Goal: Task Accomplishment & Management: Manage account settings

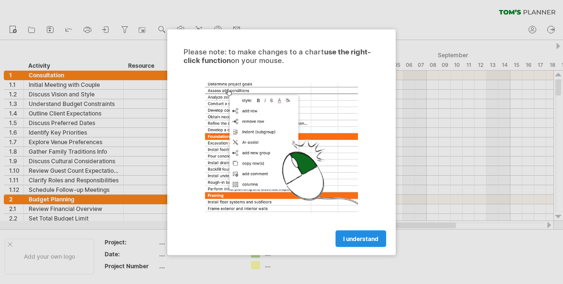
click at [362, 242] on span "I understand" at bounding box center [360, 238] width 35 height 7
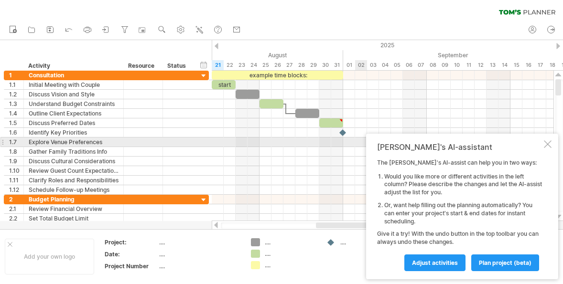
click at [547, 145] on div at bounding box center [548, 144] width 8 height 8
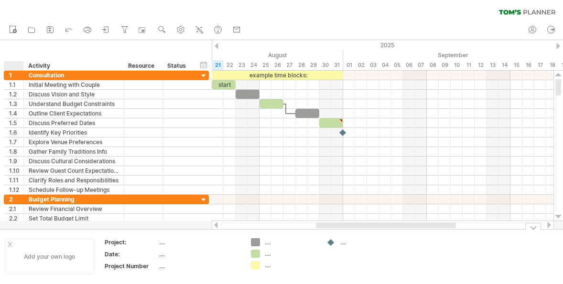
click at [12, 244] on div "Add your own logo" at bounding box center [49, 257] width 89 height 36
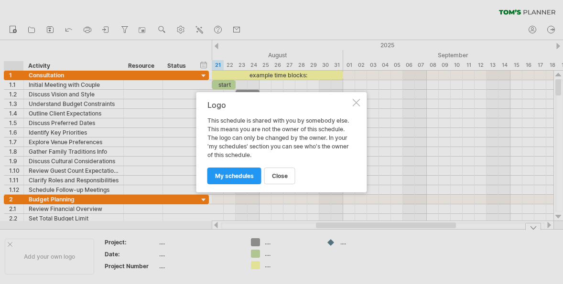
click at [12, 244] on div at bounding box center [281, 142] width 563 height 284
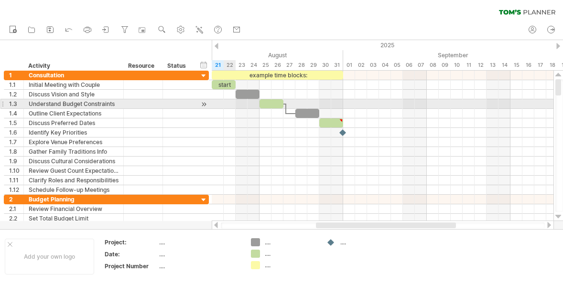
click at [229, 102] on div at bounding box center [383, 104] width 342 height 10
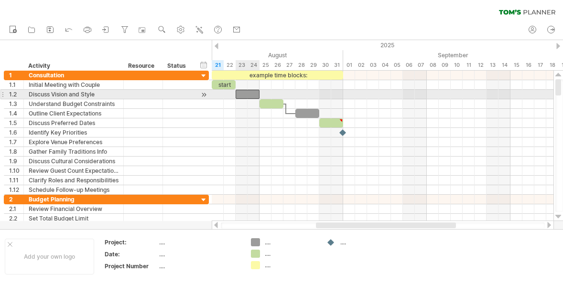
click at [245, 95] on div at bounding box center [248, 94] width 24 height 9
click at [250, 92] on div at bounding box center [248, 94] width 24 height 9
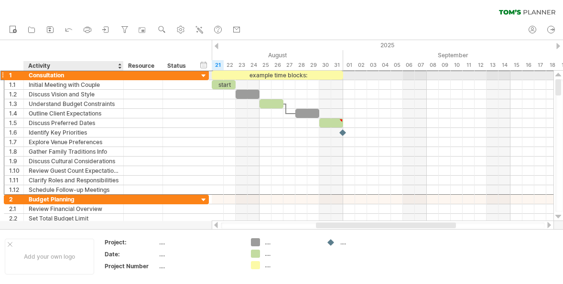
click at [124, 78] on div at bounding box center [143, 75] width 39 height 9
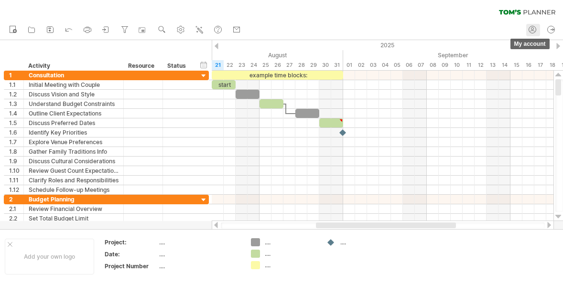
click at [526, 30] on link "my account" at bounding box center [533, 30] width 14 height 12
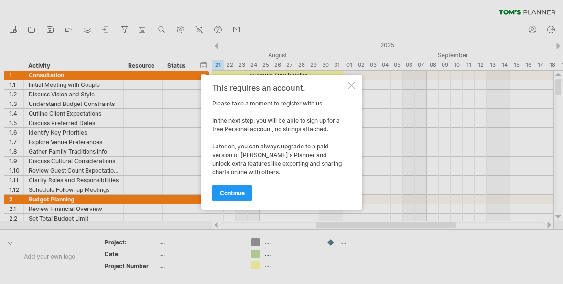
click at [352, 82] on div at bounding box center [352, 86] width 8 height 8
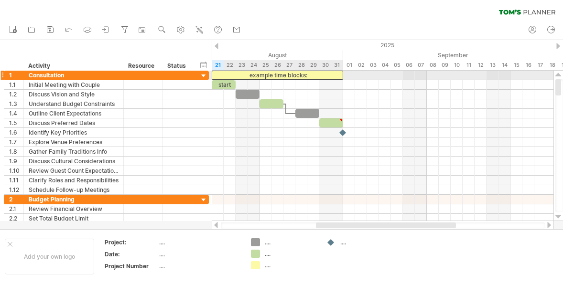
click at [255, 75] on div "example time blocks:" at bounding box center [277, 75] width 131 height 9
click at [255, 75] on div "**********" at bounding box center [277, 75] width 131 height 9
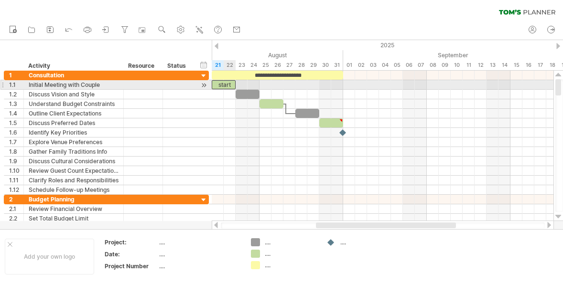
click at [229, 86] on div "start" at bounding box center [224, 84] width 24 height 9
click at [252, 85] on div at bounding box center [383, 85] width 342 height 10
click at [216, 85] on div "*********" at bounding box center [224, 84] width 24 height 9
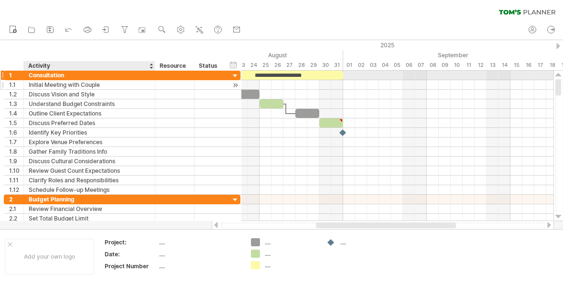
drag, startPoint x: 121, startPoint y: 76, endPoint x: 153, endPoint y: 80, distance: 31.8
click at [153, 80] on div "**********" at bounding box center [122, 133] width 236 height 124
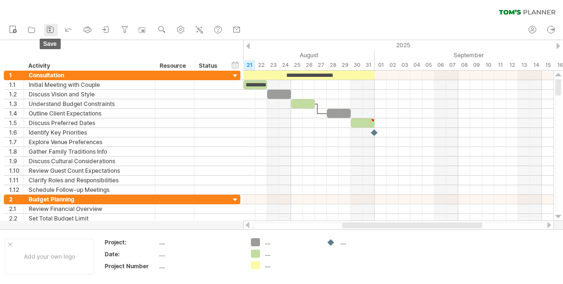
click at [46, 29] on icon at bounding box center [50, 30] width 10 height 10
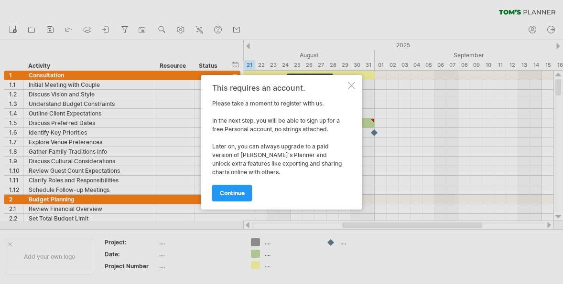
click at [349, 82] on div at bounding box center [352, 86] width 8 height 8
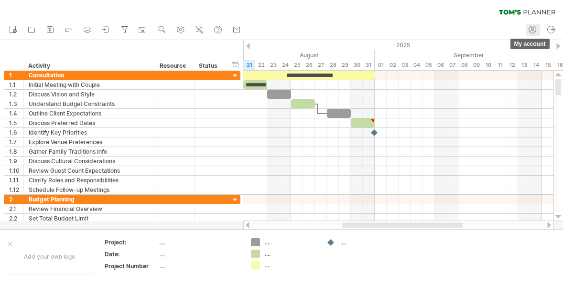
click at [533, 29] on circle at bounding box center [532, 29] width 2 height 2
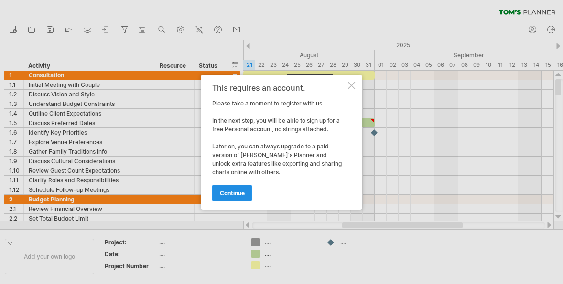
click at [245, 195] on span "continue" at bounding box center [232, 193] width 25 height 7
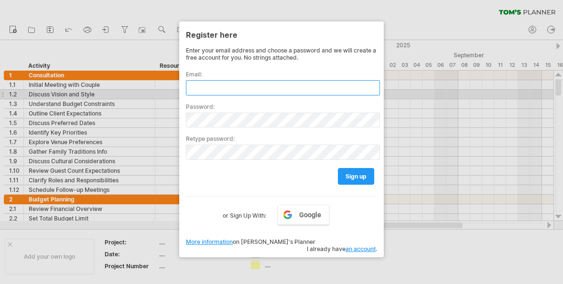
click at [292, 96] on input "text" at bounding box center [283, 87] width 194 height 15
type input "*"
type input "**********"
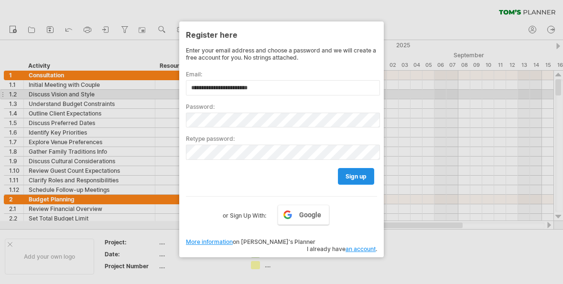
click at [357, 185] on link "sign up" at bounding box center [356, 176] width 36 height 17
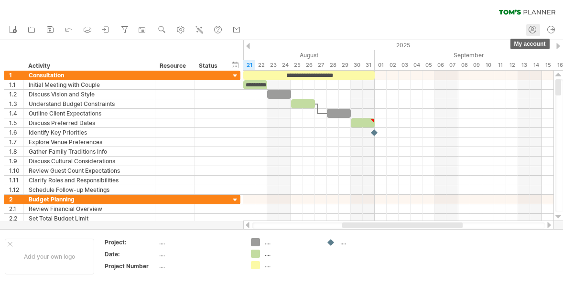
click at [535, 29] on icon at bounding box center [532, 30] width 10 height 10
type input "**********"
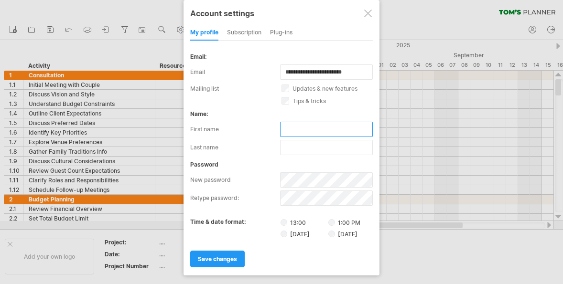
click at [297, 128] on input "text" at bounding box center [326, 129] width 93 height 15
type input "**"
type input "*"
click at [224, 263] on span "save changes" at bounding box center [217, 259] width 39 height 7
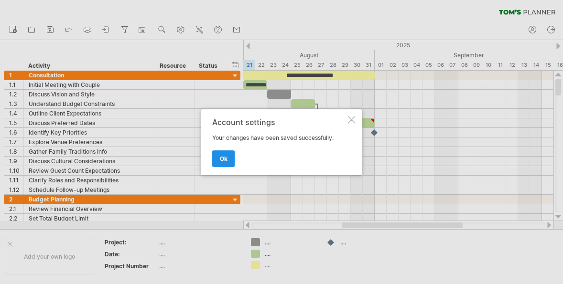
click at [229, 167] on link "ok" at bounding box center [223, 158] width 23 height 17
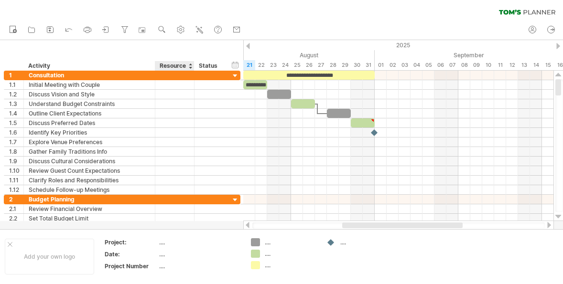
click at [172, 65] on div "Resource" at bounding box center [174, 66] width 29 height 10
click at [204, 65] on div "Status" at bounding box center [209, 66] width 21 height 10
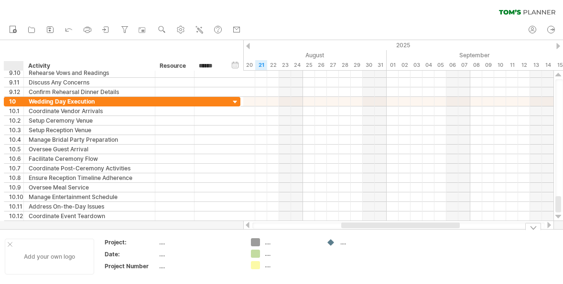
click at [11, 243] on div at bounding box center [10, 244] width 5 height 5
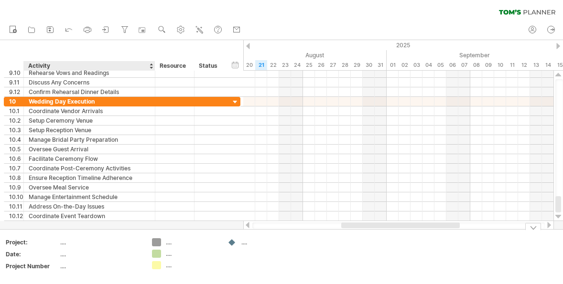
click at [157, 241] on div "Trying to reach [DOMAIN_NAME] Connected again... 0% clear filter new 1" at bounding box center [281, 142] width 563 height 284
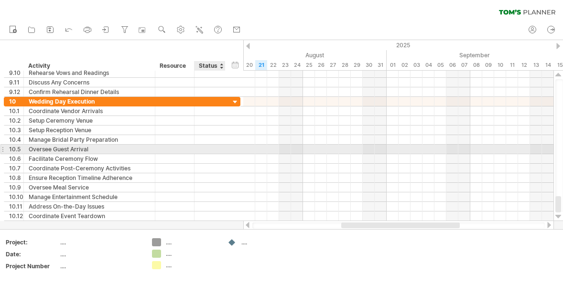
click at [224, 145] on div at bounding box center [224, 150] width 5 height 10
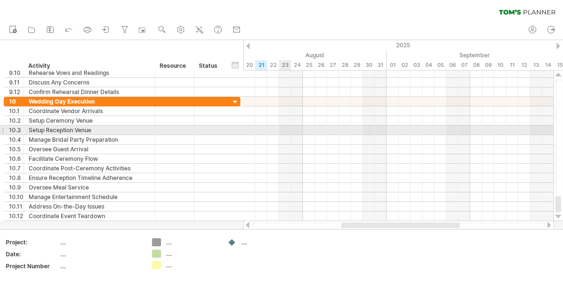
click at [288, 130] on div at bounding box center [398, 131] width 310 height 10
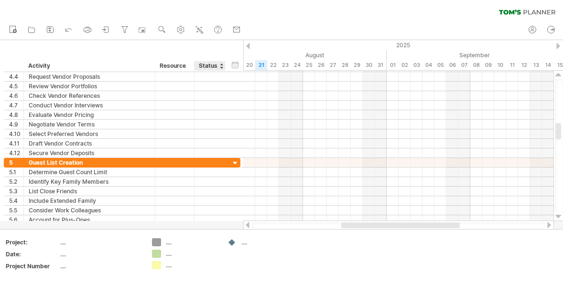
click at [218, 64] on div "Status" at bounding box center [209, 66] width 21 height 10
click at [237, 64] on div "hide start/end/duration show start/end/duration" at bounding box center [235, 65] width 9 height 10
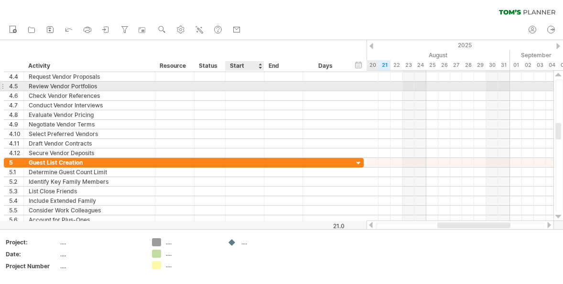
click at [247, 87] on div at bounding box center [244, 86] width 39 height 9
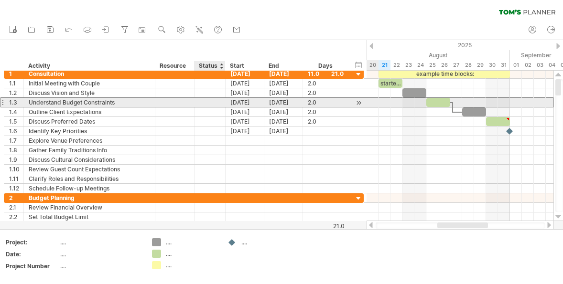
click at [208, 103] on div at bounding box center [209, 102] width 21 height 9
